Goal: Download file/media

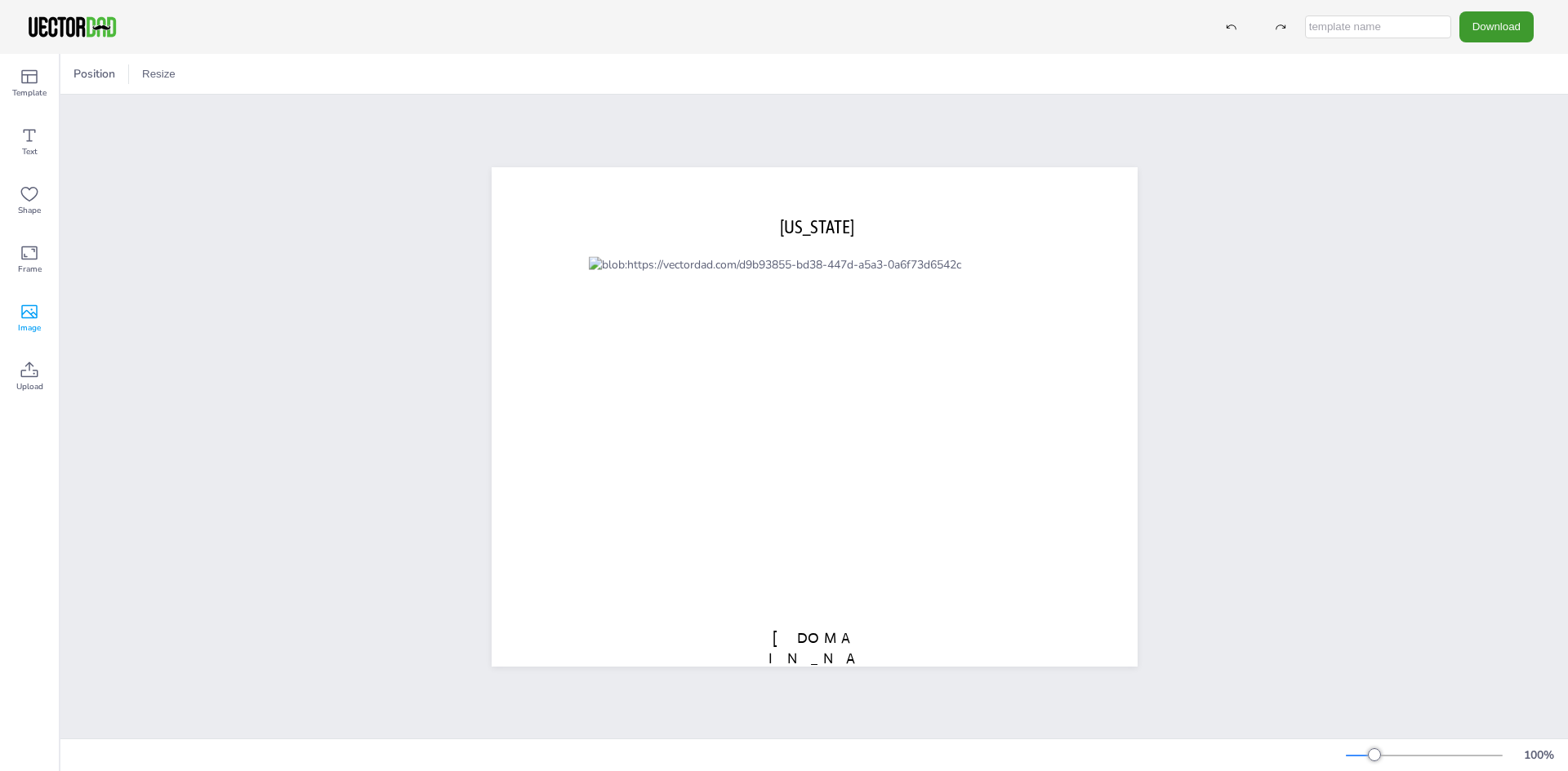
click at [33, 304] on icon at bounding box center [29, 312] width 20 height 20
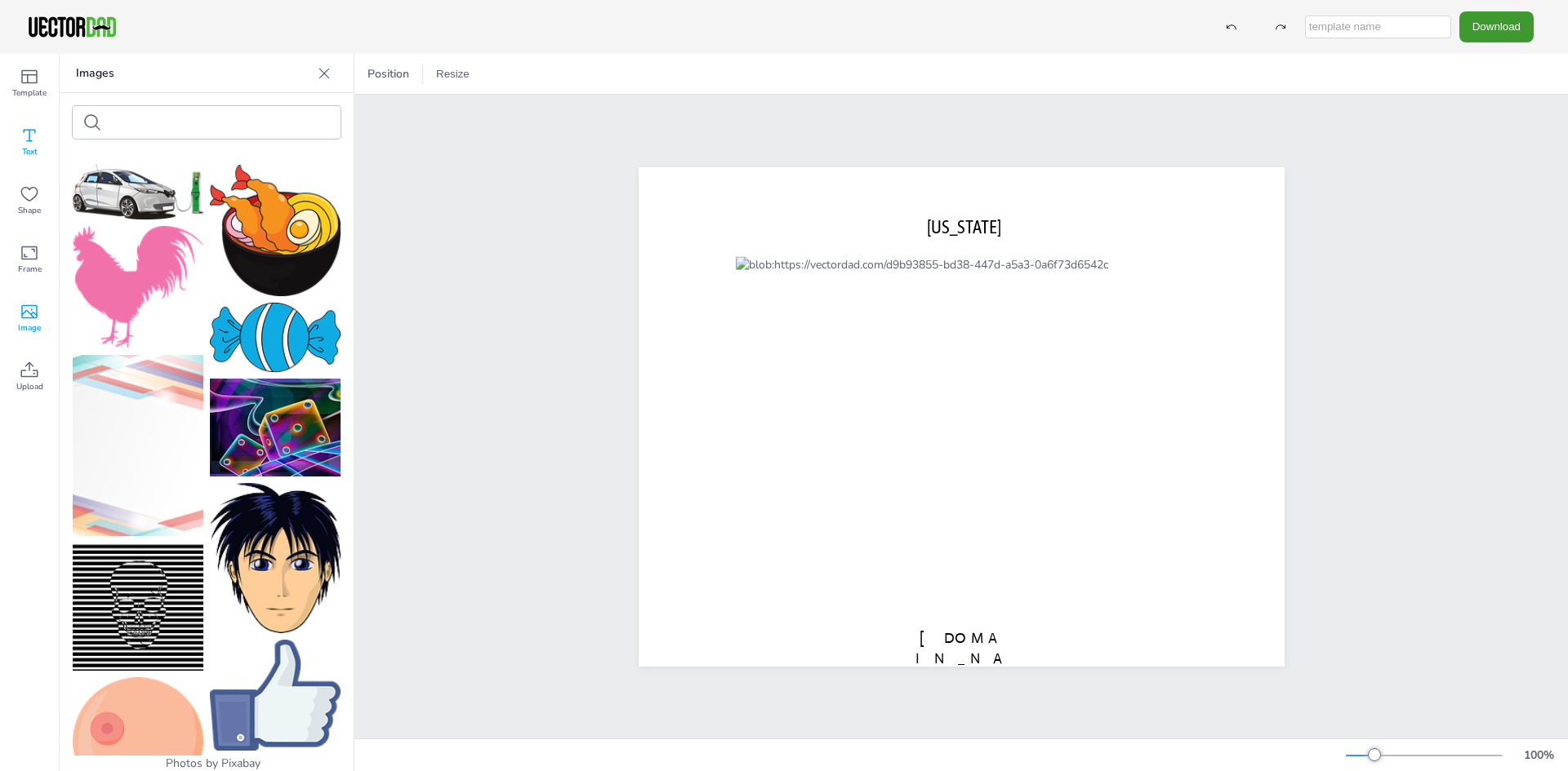
click at [39, 137] on div "Text" at bounding box center [29, 142] width 59 height 59
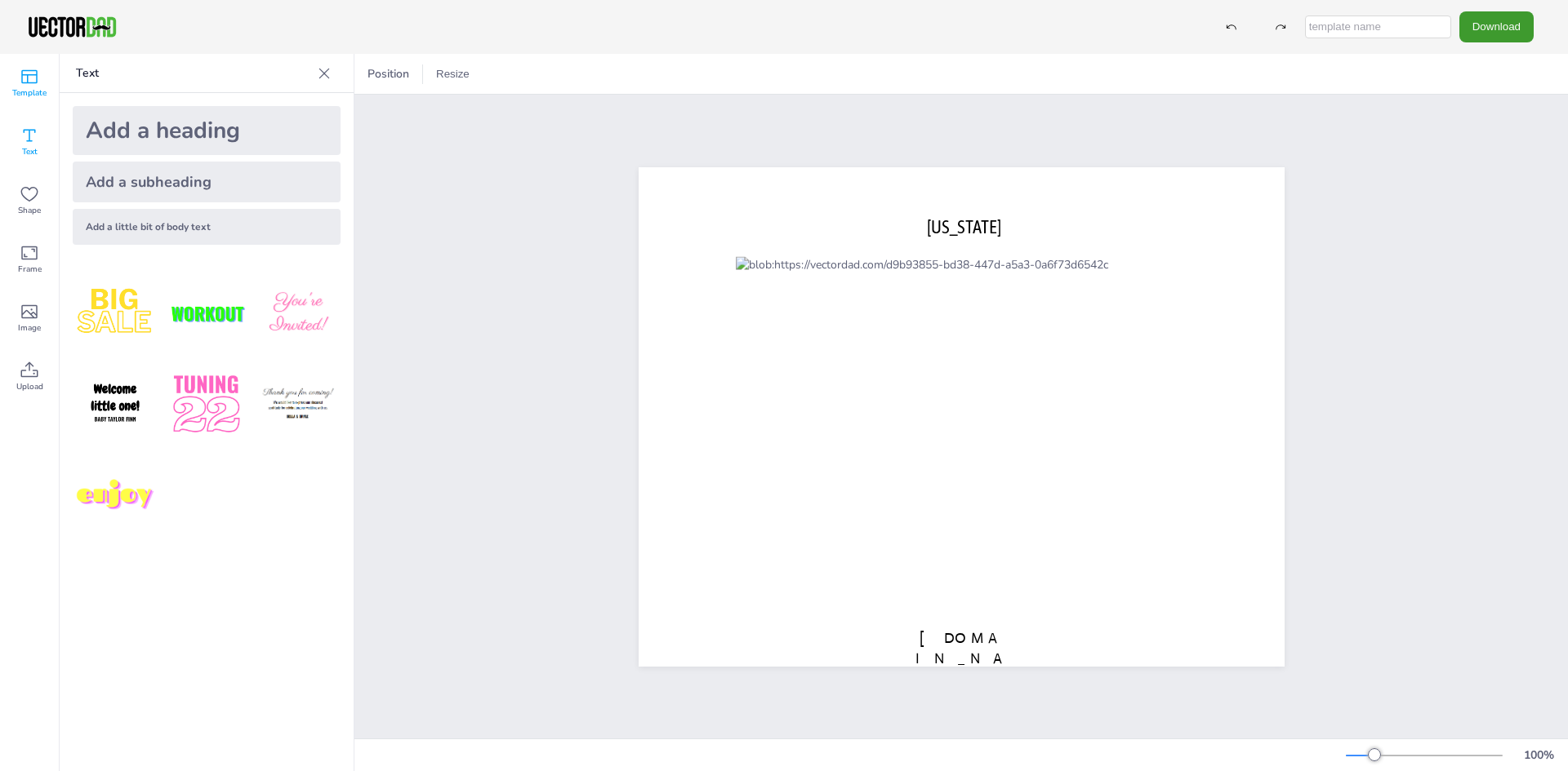
click at [30, 85] on icon at bounding box center [29, 76] width 20 height 20
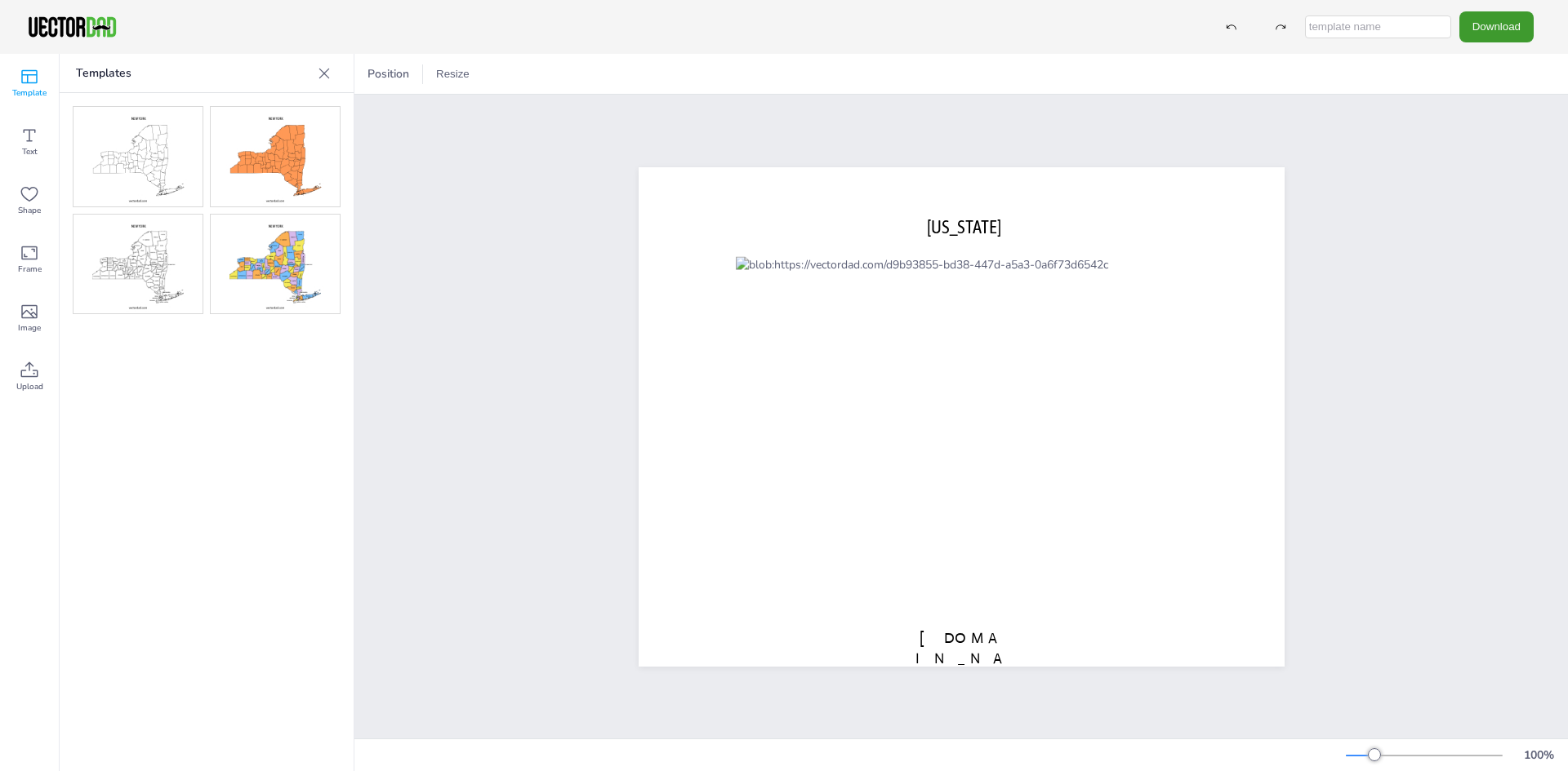
click at [255, 177] on img at bounding box center [275, 156] width 129 height 100
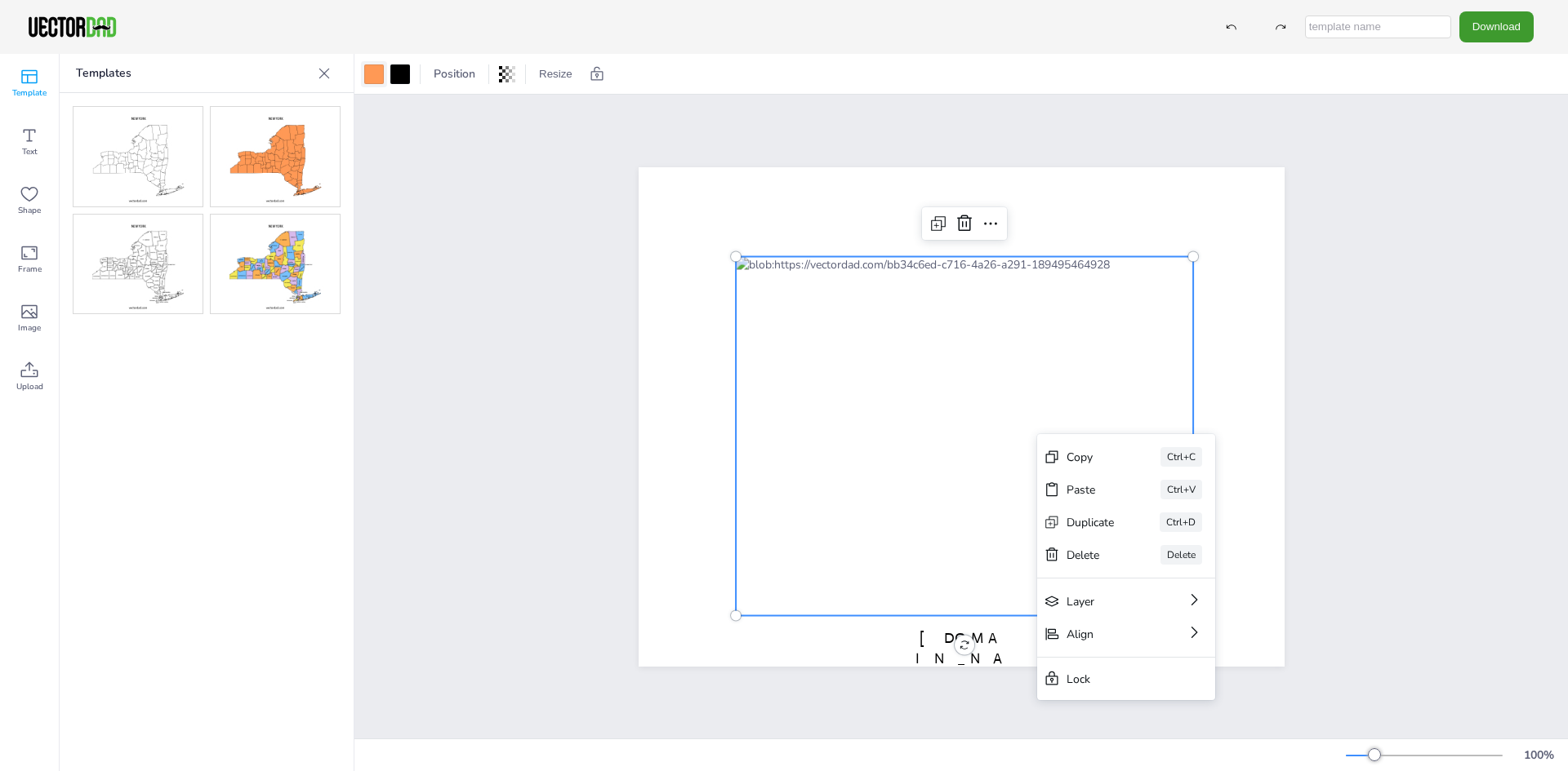
click at [367, 76] on div at bounding box center [373, 74] width 20 height 20
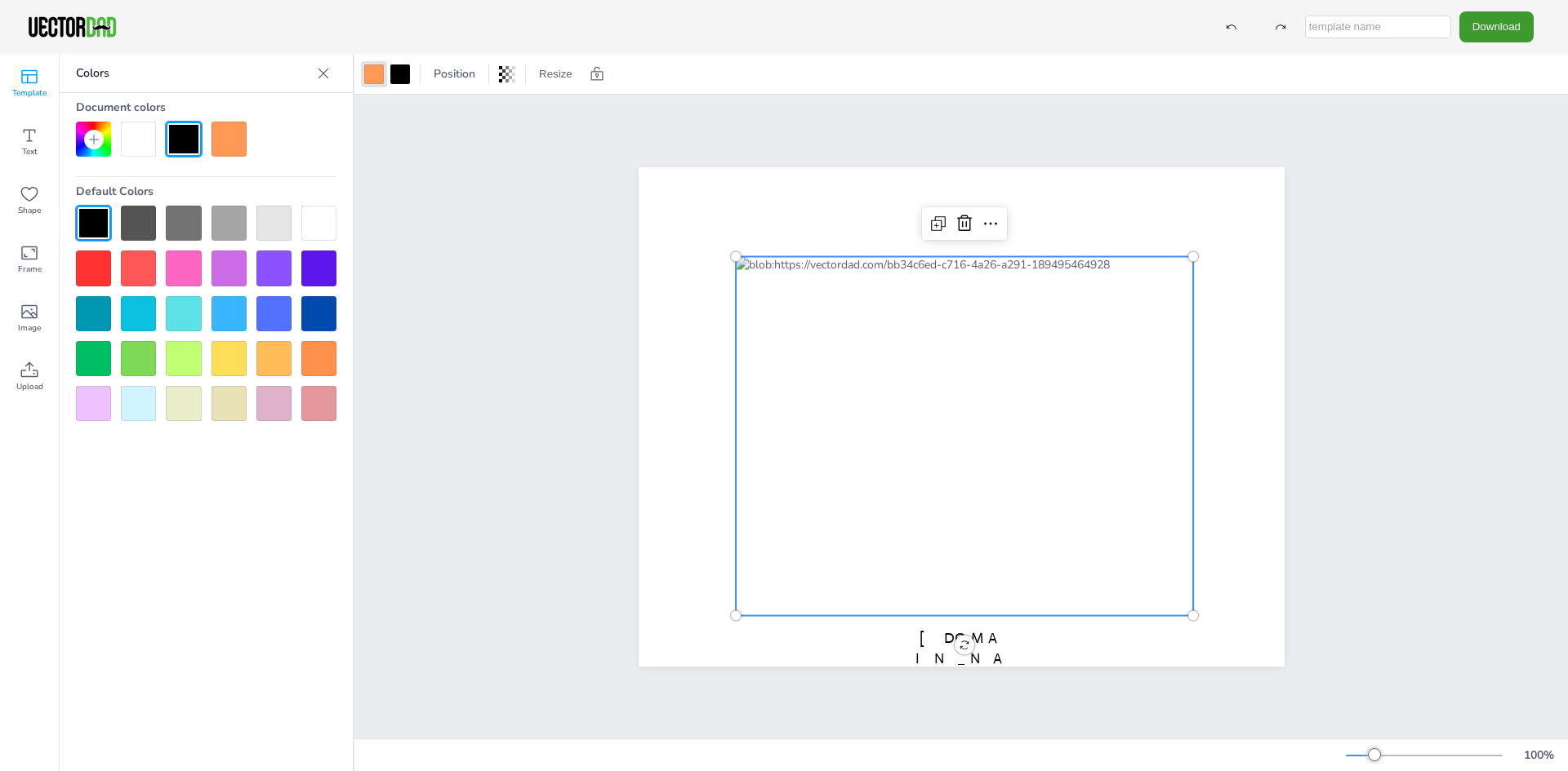
click at [96, 362] on div at bounding box center [93, 359] width 35 height 35
click at [980, 219] on icon at bounding box center [990, 223] width 20 height 20
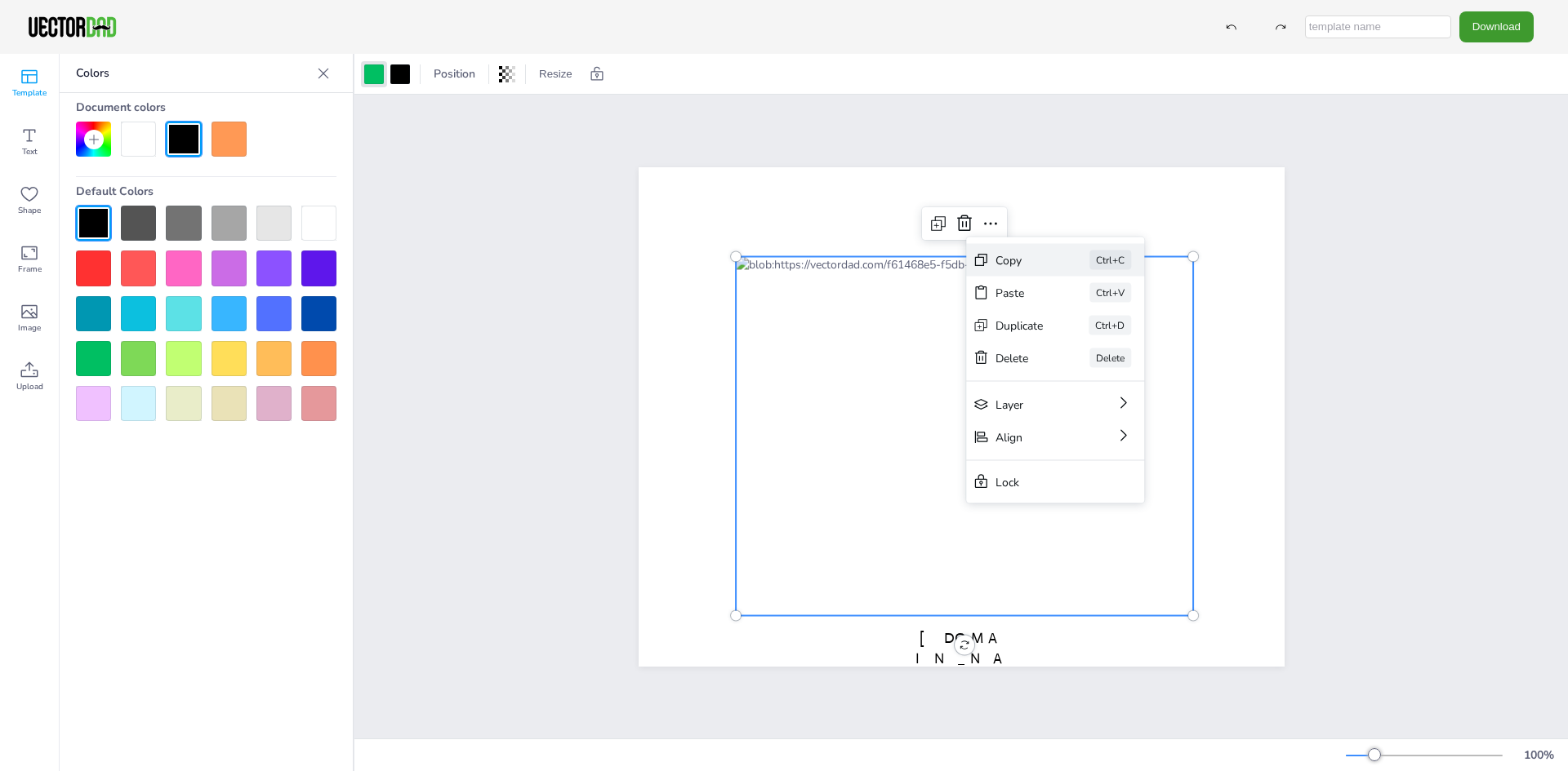
click at [998, 269] on div "Copy Ctrl+C" at bounding box center [1055, 260] width 178 height 32
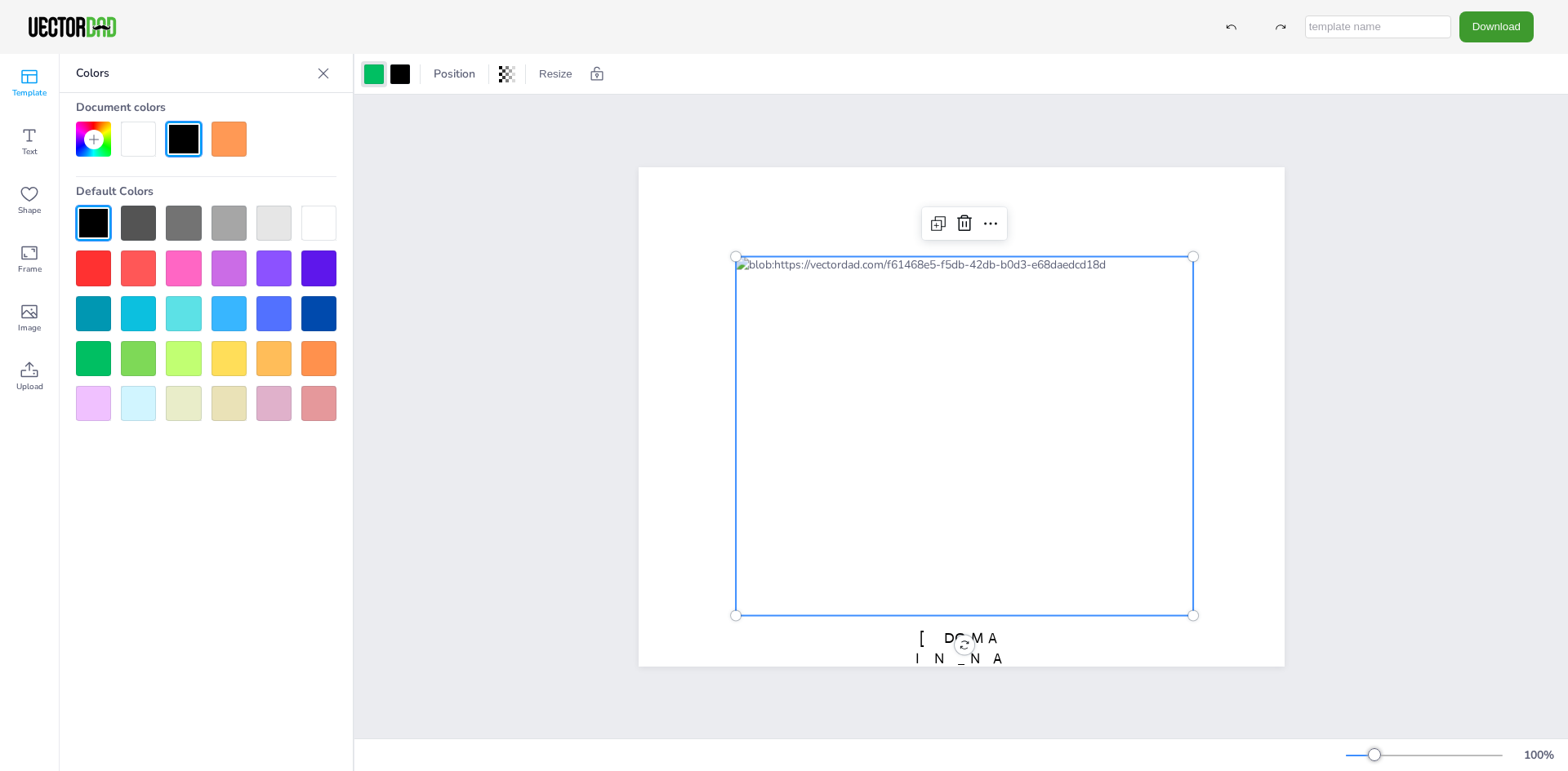
click at [826, 307] on div at bounding box center [963, 436] width 457 height 360
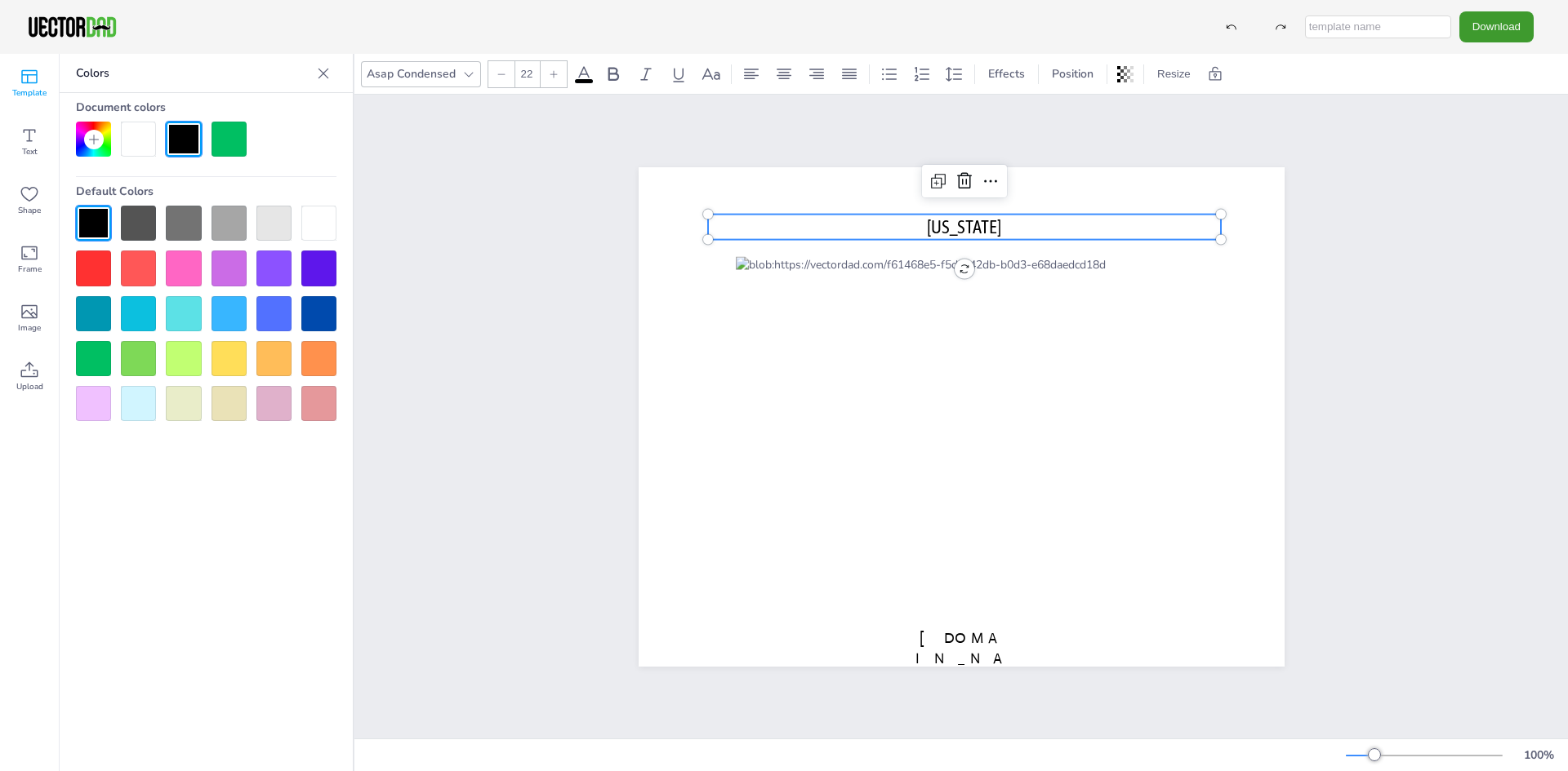
click at [760, 213] on p "[US_STATE]" at bounding box center [964, 226] width 513 height 26
click at [603, 331] on div "[US_STATE] [DOMAIN_NAME]" at bounding box center [961, 417] width 787 height 548
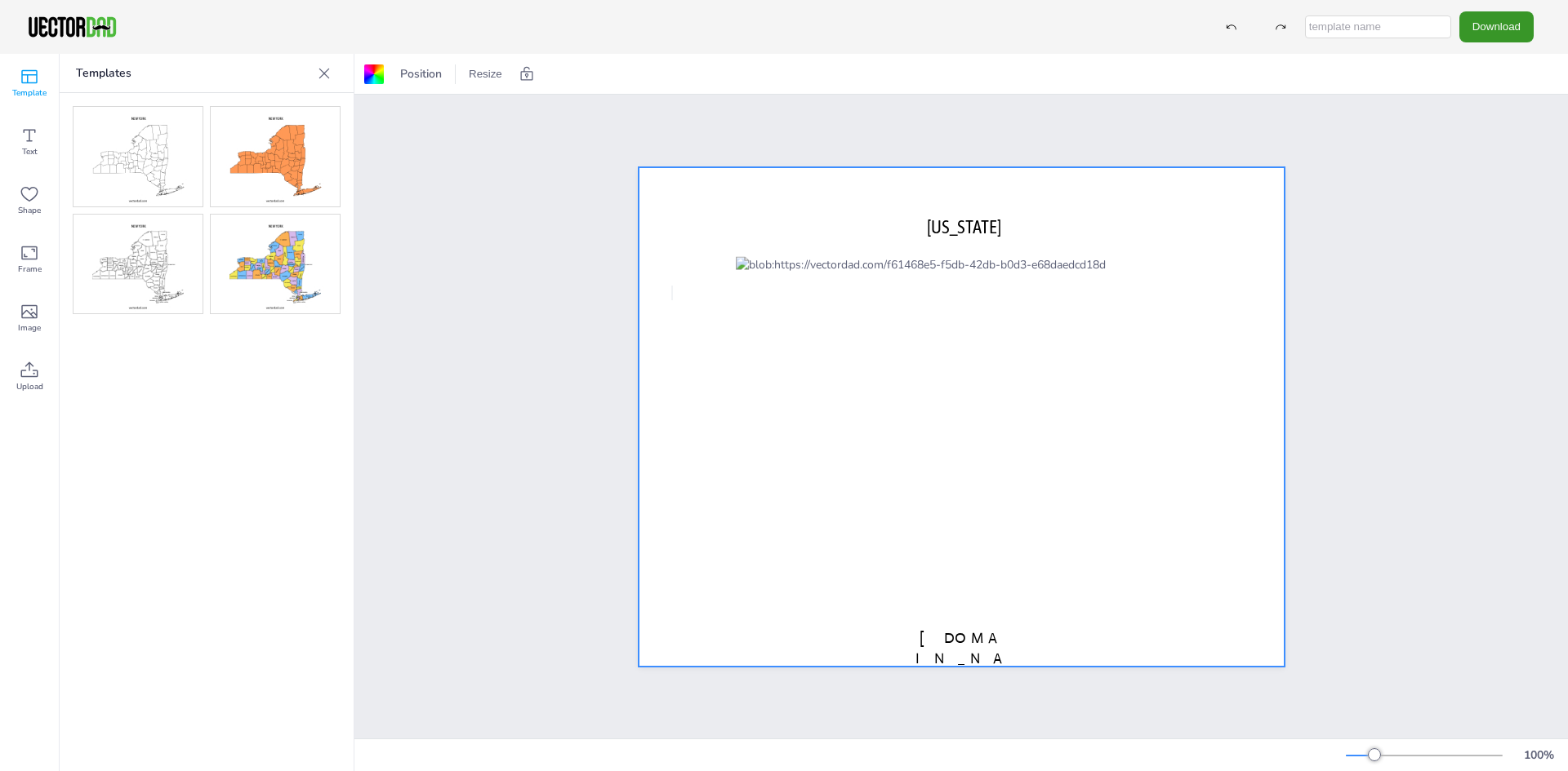
click at [1495, 28] on button "Download" at bounding box center [1495, 26] width 74 height 30
click at [1479, 132] on li "JPG" at bounding box center [1501, 132] width 134 height 33
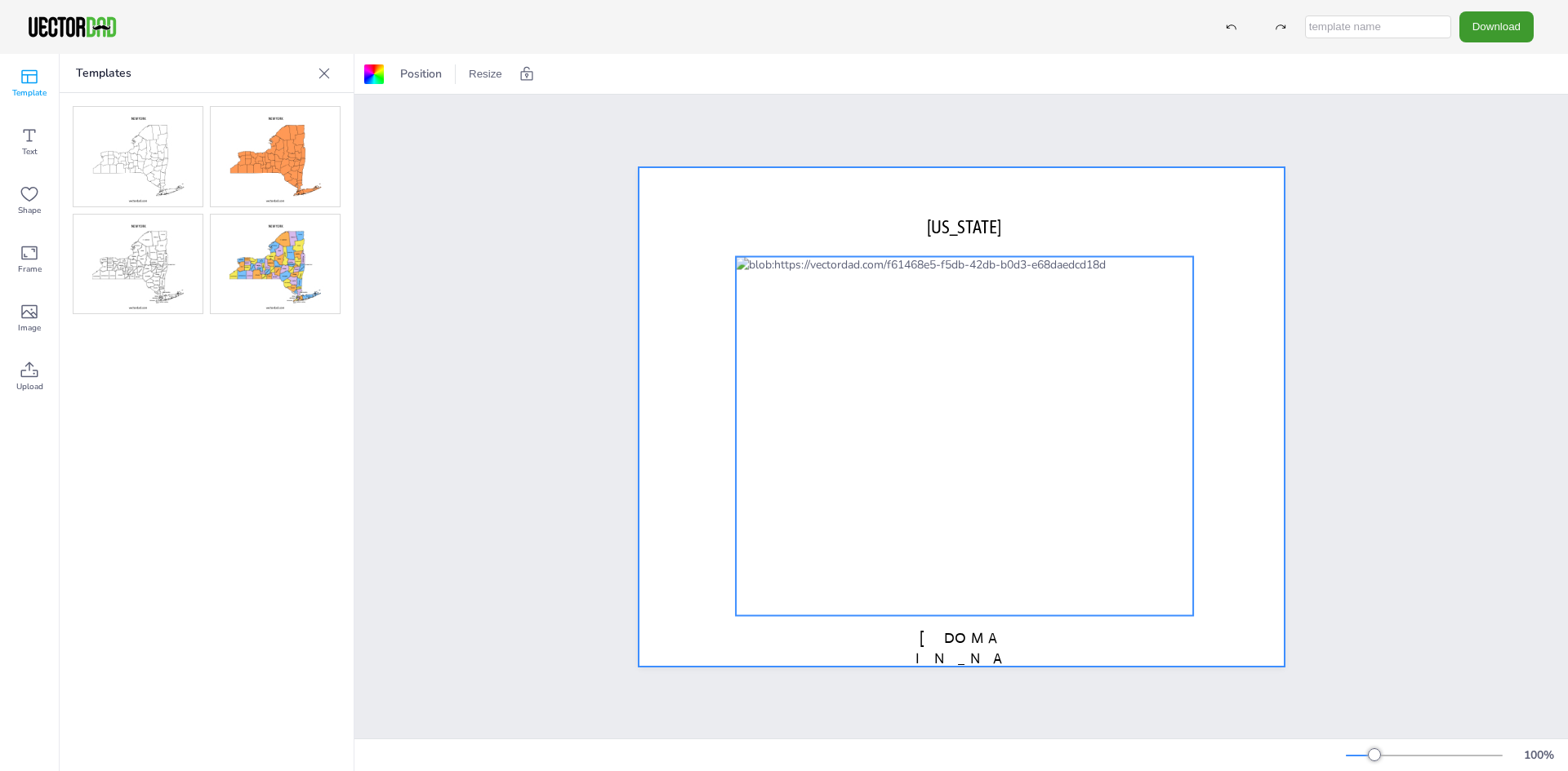
click at [1093, 421] on div at bounding box center [963, 436] width 457 height 360
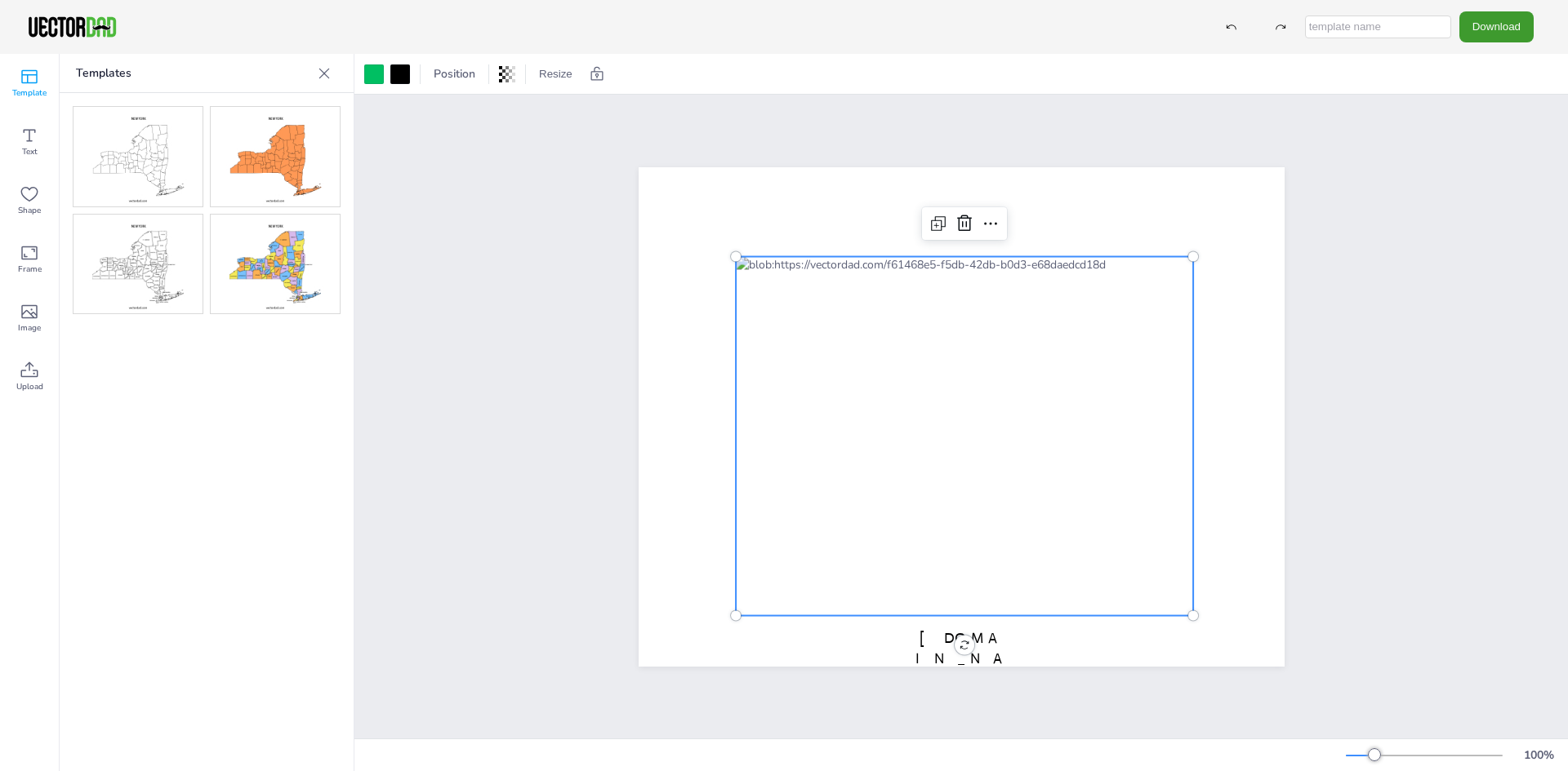
click at [141, 162] on img at bounding box center [137, 156] width 129 height 100
